Goal: Task Accomplishment & Management: Manage account settings

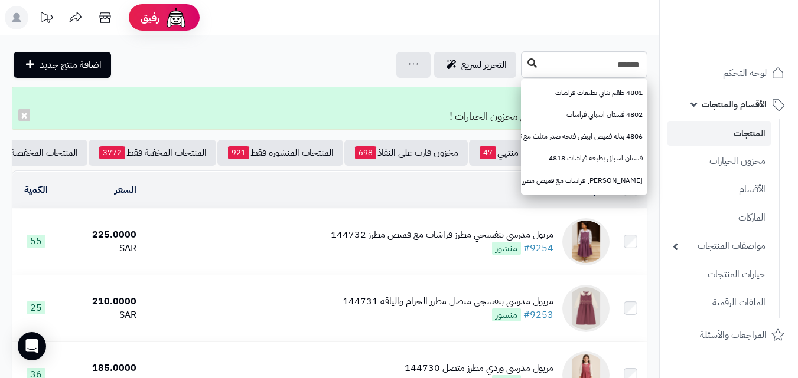
type input "******"
click at [523, 59] on button at bounding box center [532, 64] width 18 height 22
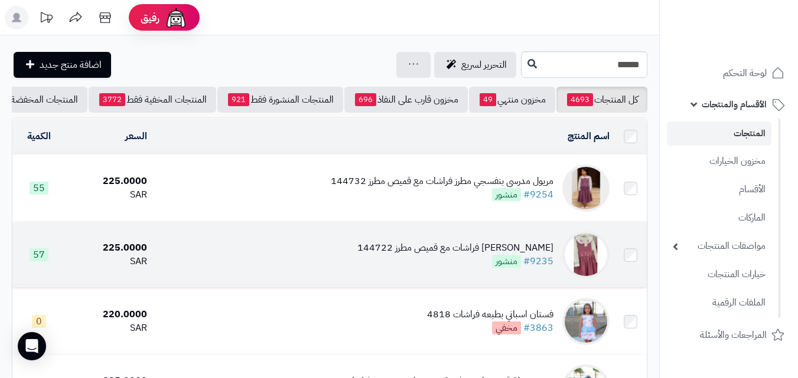
click at [422, 255] on div "مريول مدرسي وردي مطرز فراشات مع قميص مطرز 144722" at bounding box center [455, 248] width 196 height 14
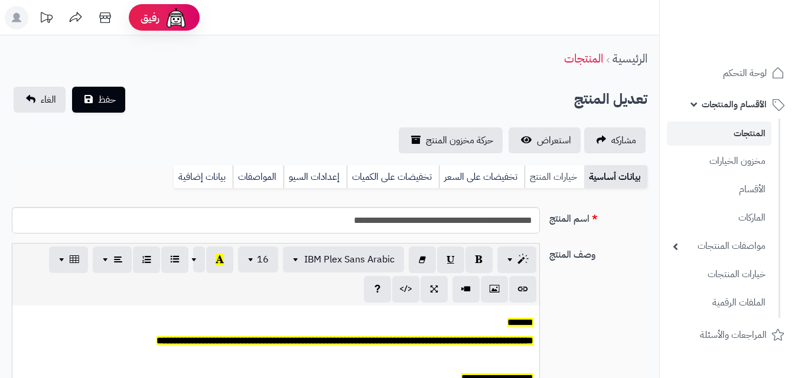
scroll to position [97, 0]
click at [563, 172] on link "خيارات المنتج" at bounding box center [554, 177] width 60 height 24
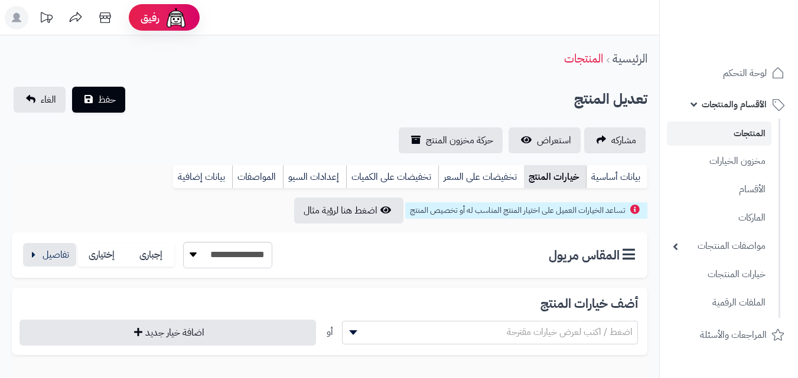
click at [19, 239] on div "**********" at bounding box center [329, 255] width 635 height 45
click at [24, 256] on button "button" at bounding box center [49, 255] width 53 height 24
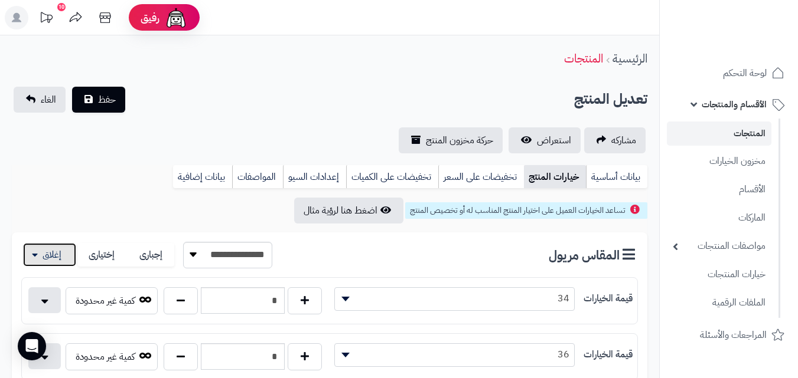
scroll to position [331, 0]
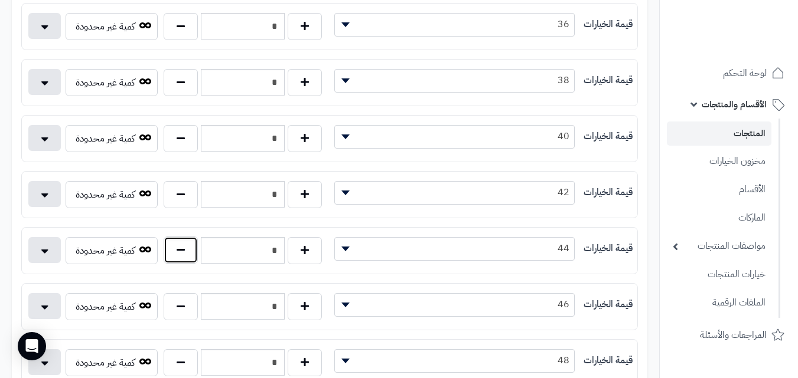
click at [197, 255] on button "button" at bounding box center [181, 250] width 34 height 27
type input "*"
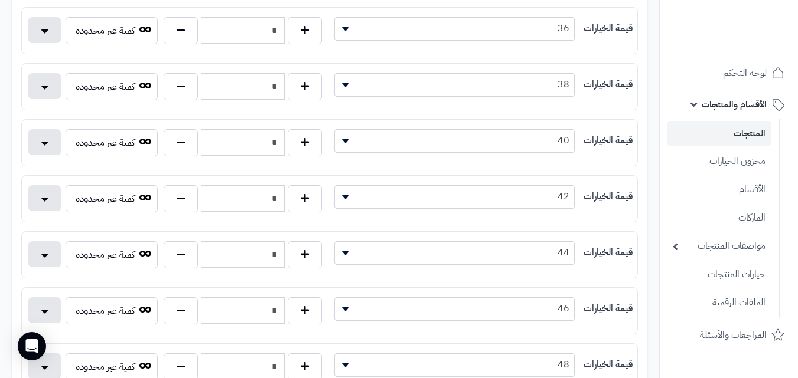
scroll to position [0, 0]
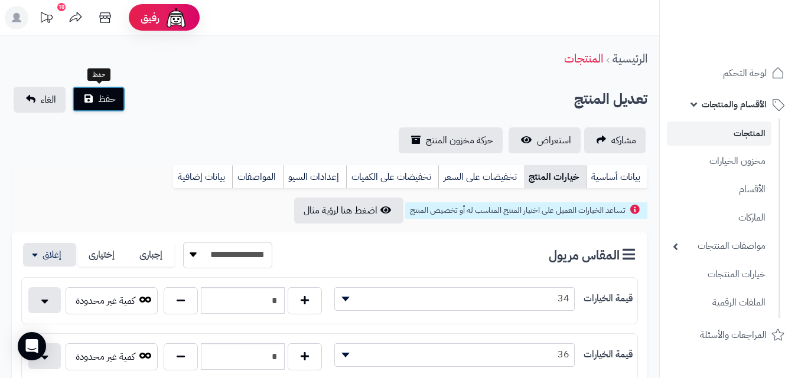
click at [96, 97] on button "حفظ" at bounding box center [98, 99] width 53 height 26
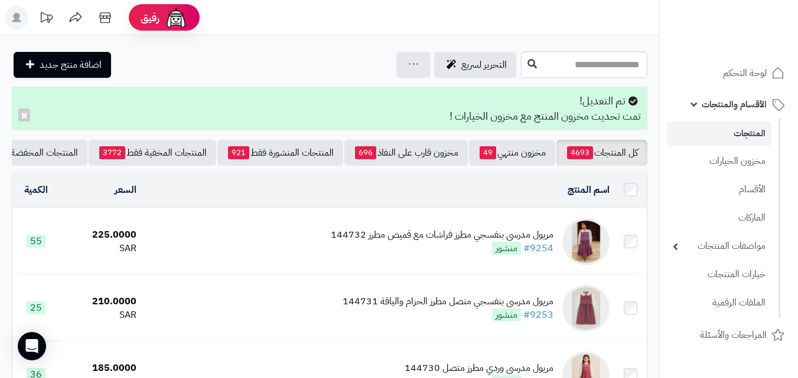
click at [598, 60] on input "text" at bounding box center [584, 64] width 126 height 27
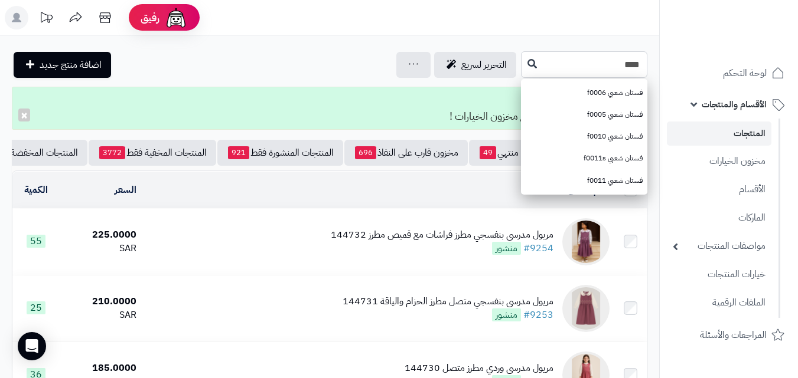
type input "****"
click at [523, 72] on button at bounding box center [532, 64] width 18 height 22
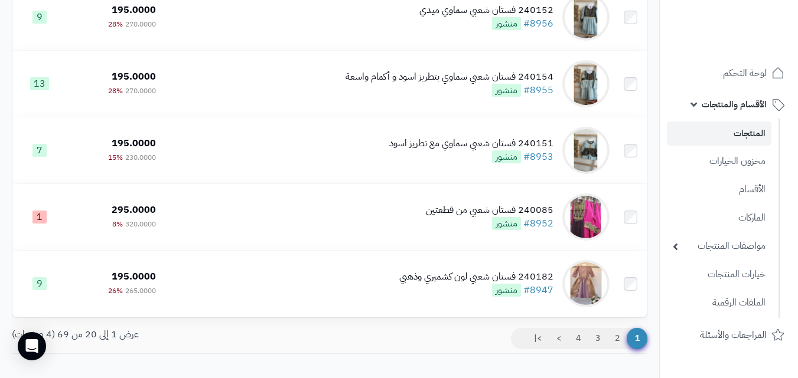
scroll to position [1204, 0]
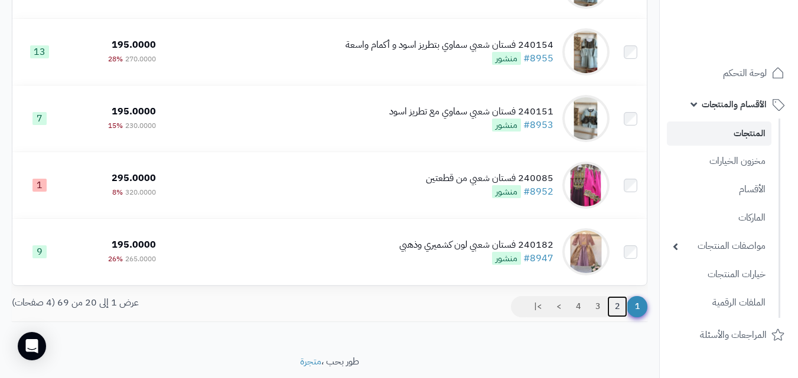
click at [613, 318] on link "2" at bounding box center [617, 306] width 20 height 21
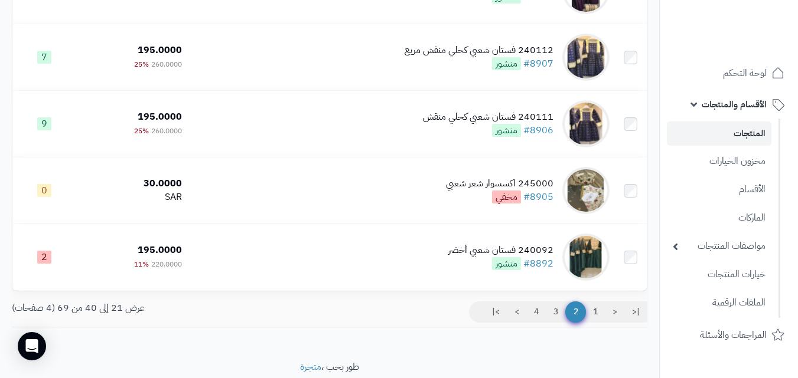
scroll to position [1214, 0]
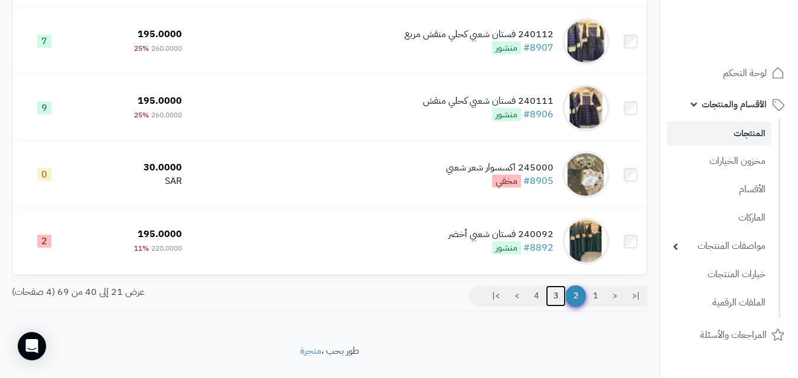
click at [560, 307] on link "3" at bounding box center [556, 296] width 20 height 21
click at [556, 306] on link "3" at bounding box center [556, 296] width 20 height 21
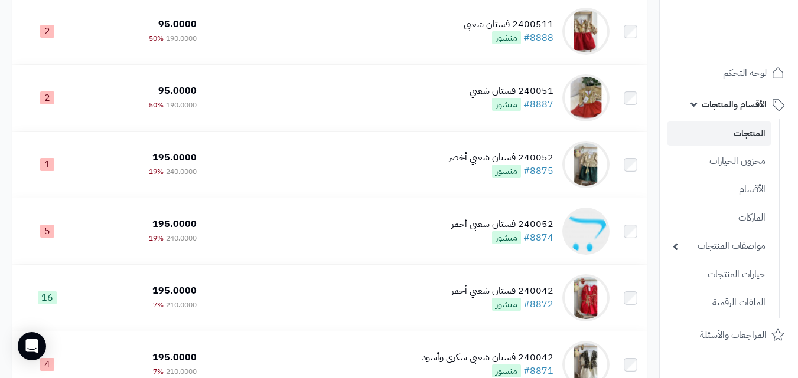
scroll to position [269, 0]
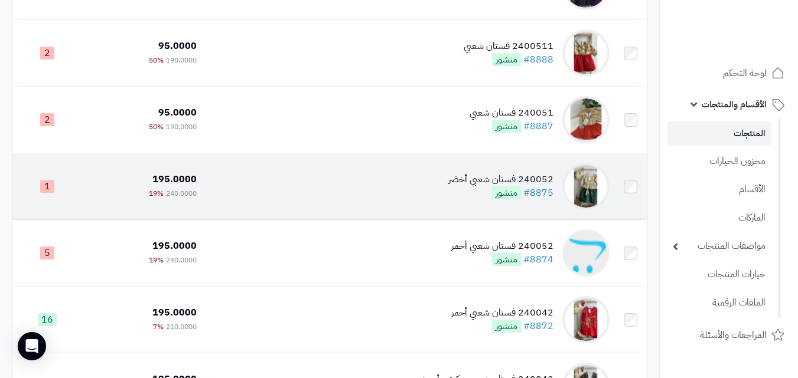
click at [334, 196] on td "240052 فستان شعبي أخضر #8875 منشور" at bounding box center [407, 187] width 413 height 66
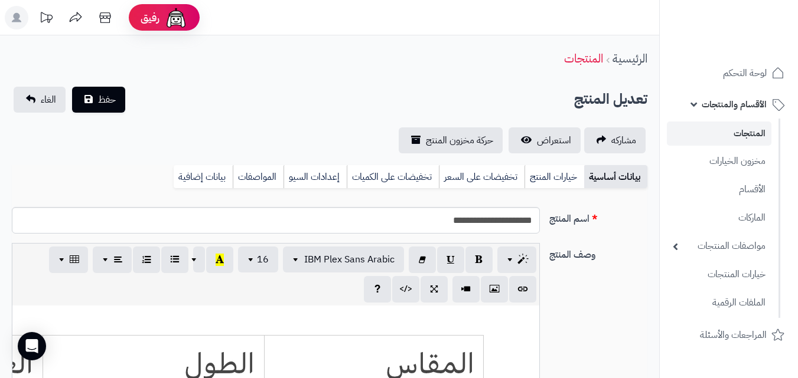
scroll to position [334, 0]
drag, startPoint x: 560, startPoint y: 182, endPoint x: 508, endPoint y: 194, distance: 53.9
click at [561, 180] on link "خيارات المنتج" at bounding box center [554, 177] width 60 height 24
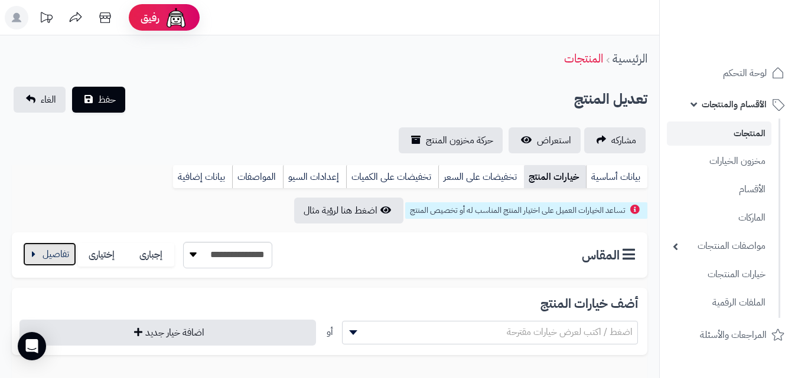
click at [51, 251] on button "button" at bounding box center [49, 255] width 53 height 24
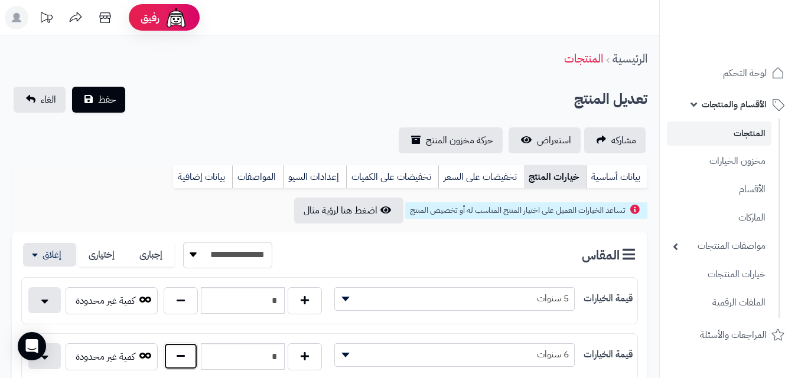
drag, startPoint x: 187, startPoint y: 365, endPoint x: 181, endPoint y: 365, distance: 6.5
click at [181, 365] on button "button" at bounding box center [181, 356] width 34 height 27
type input "*"
click at [112, 110] on button "حفظ" at bounding box center [98, 99] width 53 height 26
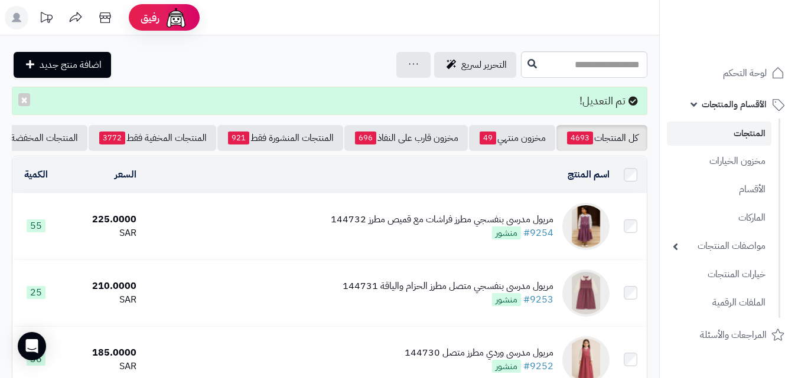
click at [526, 58] on input "text" at bounding box center [584, 64] width 126 height 27
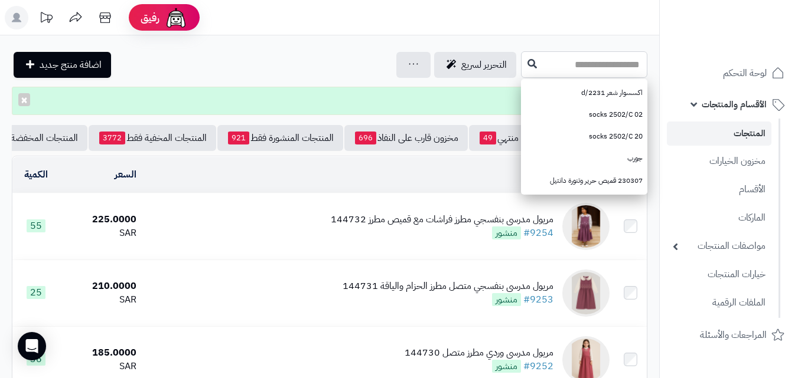
paste input "******"
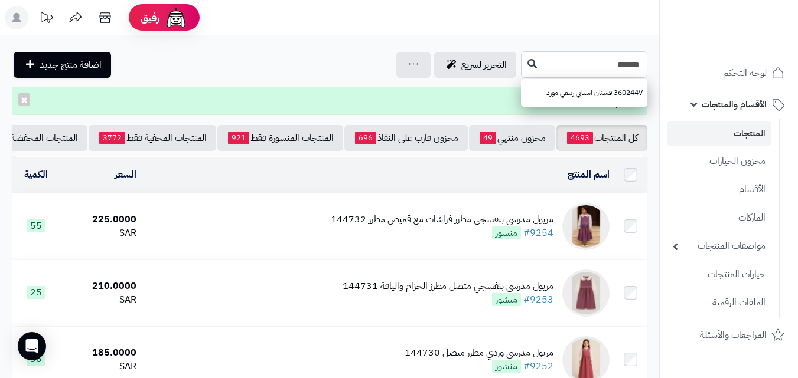
click at [521, 68] on input "******" at bounding box center [584, 64] width 126 height 27
type input "******"
click at [527, 67] on icon at bounding box center [531, 62] width 9 height 9
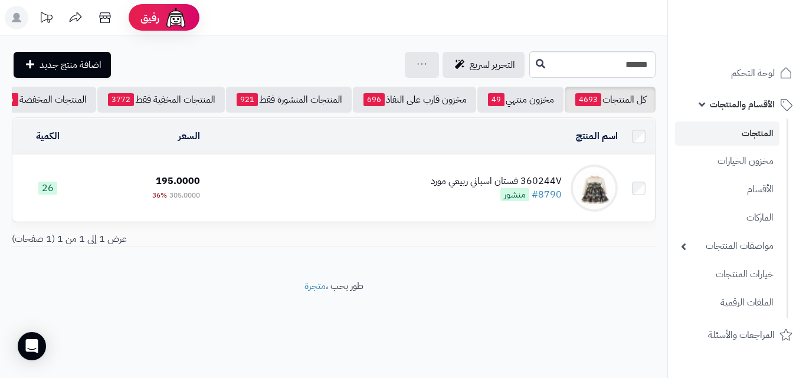
click at [404, 183] on td "360244V فستان اسباني ربيعي مورد #8790 منشور" at bounding box center [414, 188] width 418 height 66
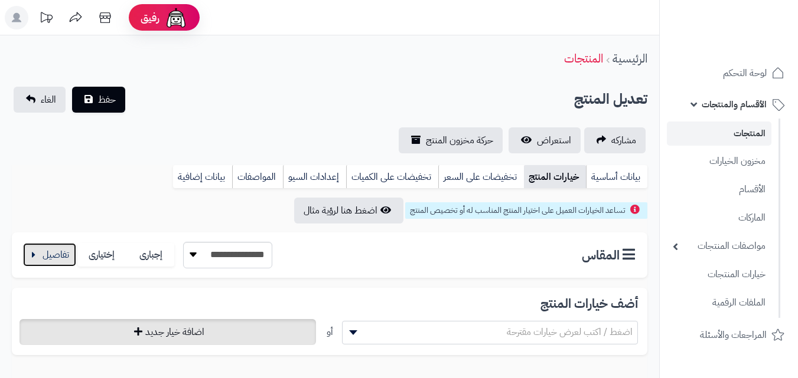
click at [57, 255] on button "button" at bounding box center [49, 255] width 53 height 24
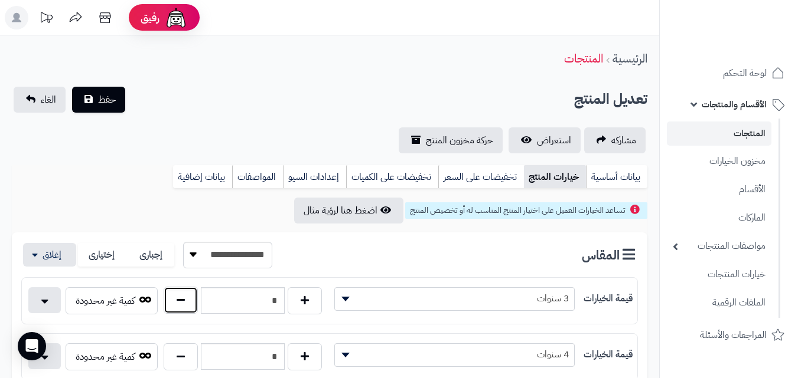
click at [191, 309] on button "button" at bounding box center [181, 300] width 34 height 27
type input "*"
click at [103, 97] on span "حفظ" at bounding box center [107, 99] width 18 height 14
